Goal: Information Seeking & Learning: Learn about a topic

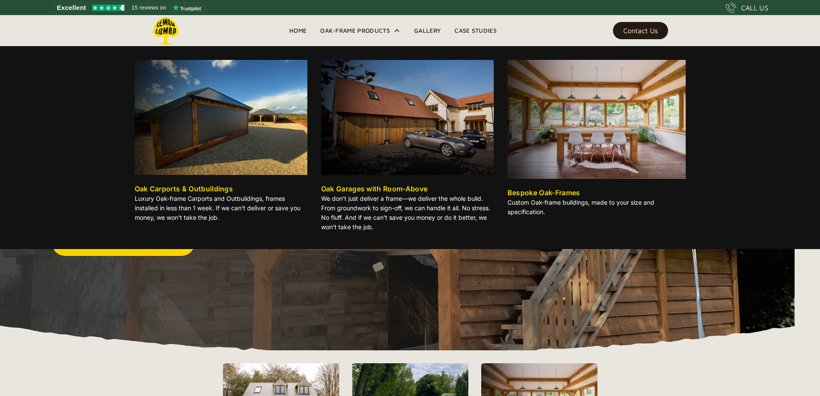
click at [369, 32] on div "Oak-Frame Products" at bounding box center [355, 30] width 70 height 10
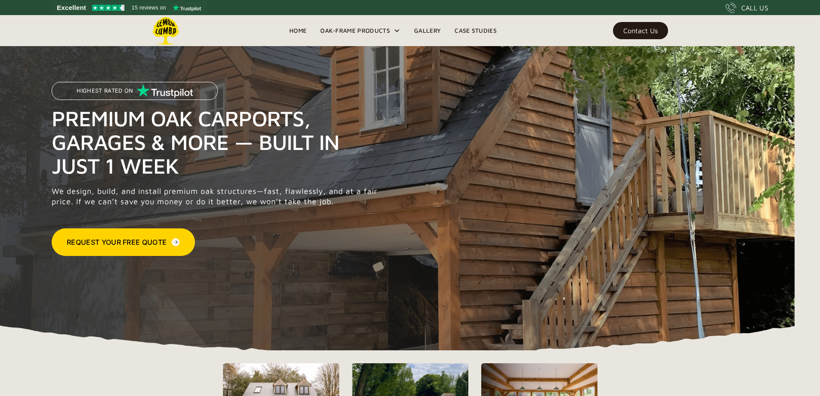
click at [395, 29] on icon at bounding box center [397, 30] width 7 height 7
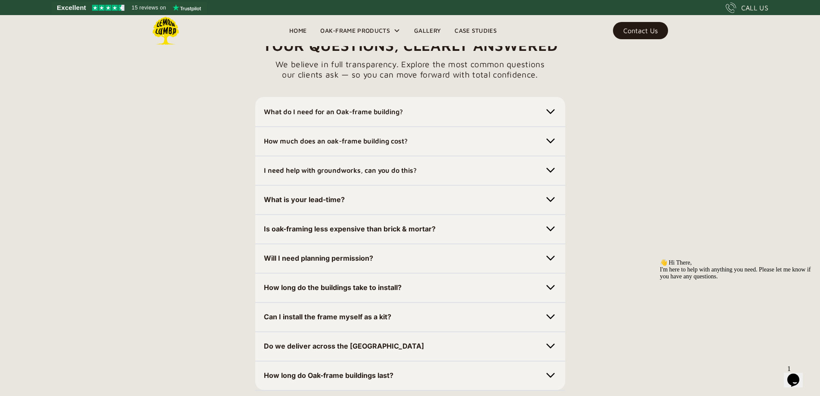
scroll to position [2381, 0]
click at [321, 115] on strong "What do I need for an Oak-frame building?" at bounding box center [333, 111] width 139 height 8
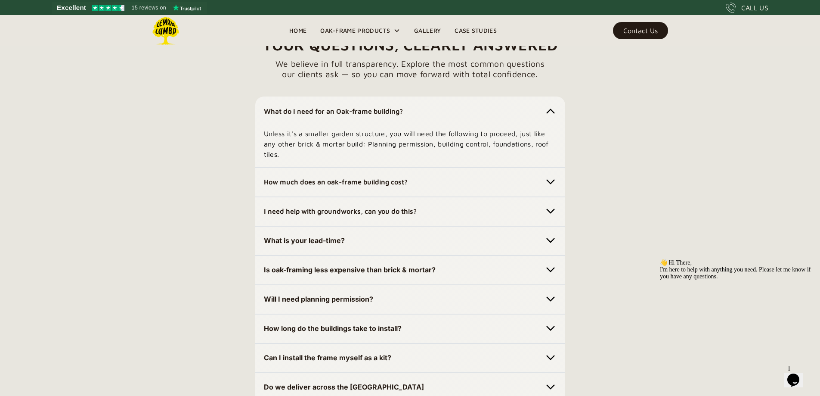
click at [396, 189] on h5 "How much does an oak-frame building cost?" at bounding box center [336, 182] width 144 height 14
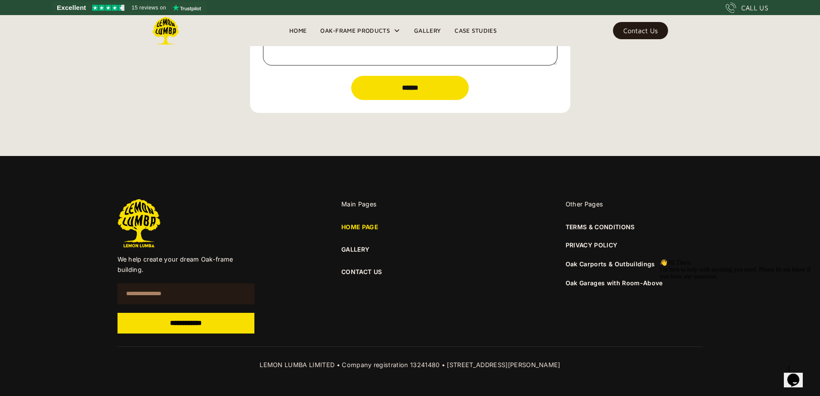
scroll to position [3134, 0]
click at [356, 276] on link "CONTACT US" at bounding box center [409, 271] width 137 height 9
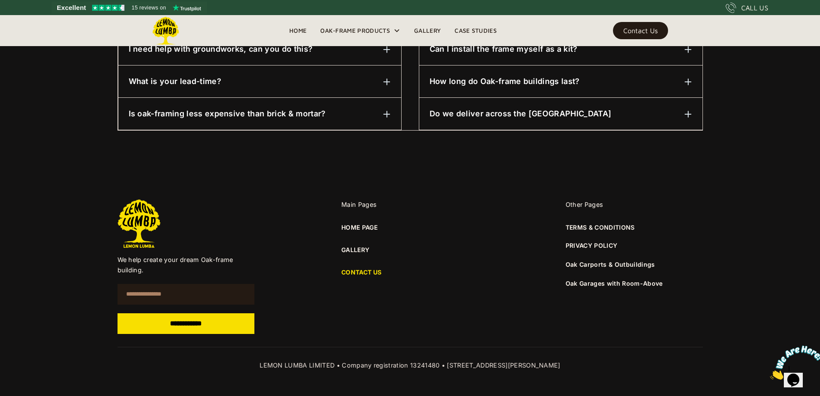
scroll to position [551, 0]
